Goal: Entertainment & Leisure: Browse casually

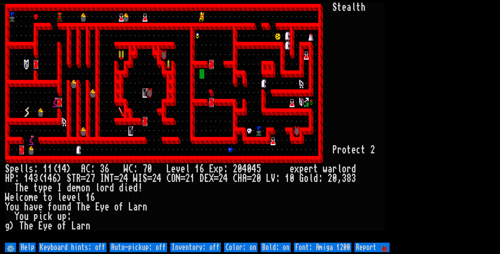
click at [99, 115] on div at bounding box center [97, 111] width 5 height 9
